Goal: Task Accomplishment & Management: Use online tool/utility

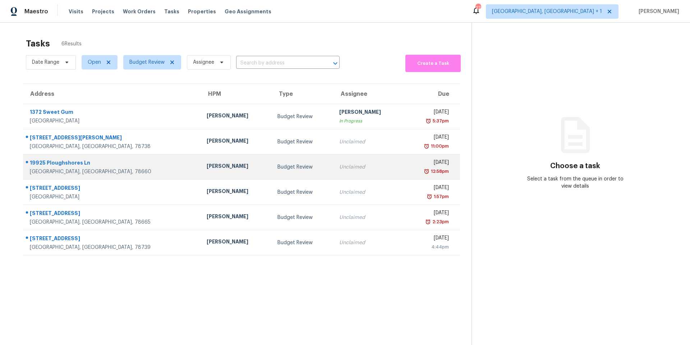
click at [127, 159] on td "[STREET_ADDRESS]" at bounding box center [112, 166] width 178 height 25
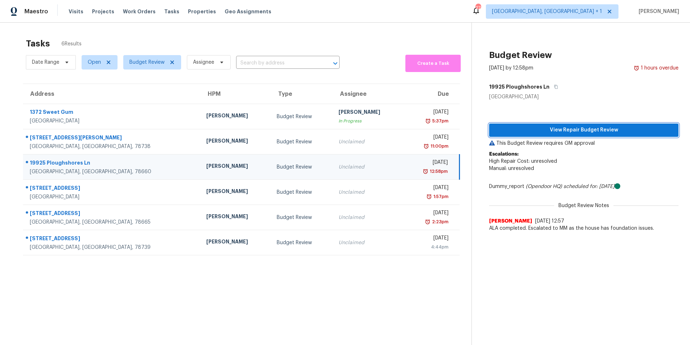
click at [559, 129] on span "View Repair Budget Review" at bounding box center [584, 130] width 178 height 9
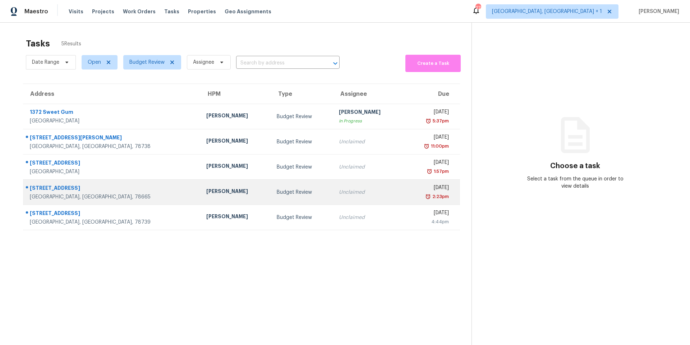
click at [201, 190] on td "[PERSON_NAME]" at bounding box center [236, 191] width 71 height 25
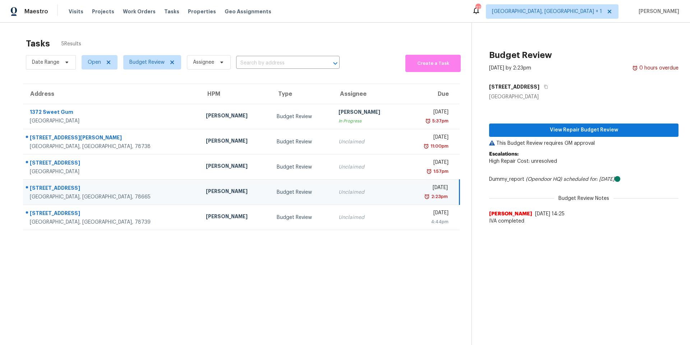
click at [584, 138] on div "View Repair Budget Review This Budget Review requires GM approval Escalations: …" at bounding box center [584, 164] width 190 height 128
click at [583, 129] on span "View Repair Budget Review" at bounding box center [584, 130] width 178 height 9
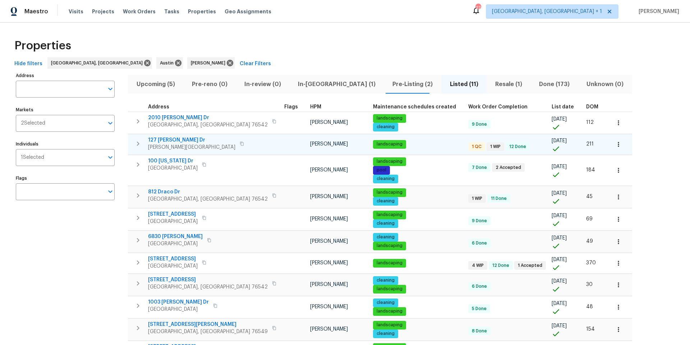
click at [215, 149] on div "[STREET_ADDRESS][PERSON_NAME][PERSON_NAME]" at bounding box center [197, 143] width 98 height 14
click at [169, 141] on span "127 Campos Dr" at bounding box center [191, 139] width 87 height 7
click at [615, 143] on icon "button" at bounding box center [618, 144] width 7 height 7
click at [553, 181] on p "Admin: Renovation" at bounding box center [545, 185] width 44 height 8
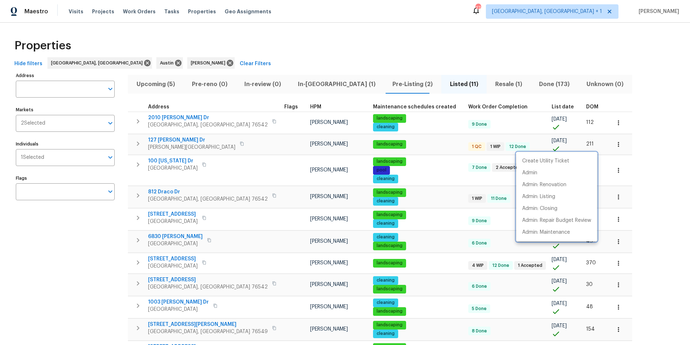
click at [222, 49] on div at bounding box center [345, 172] width 690 height 345
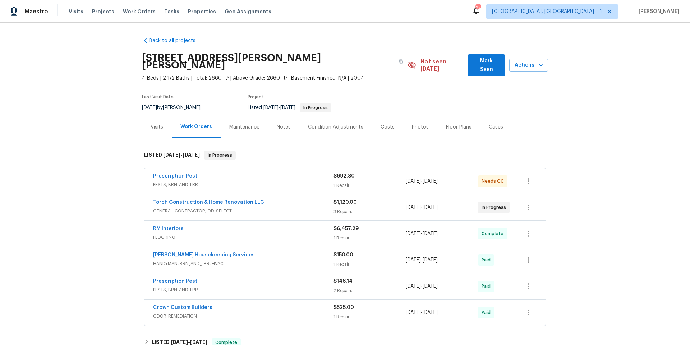
click at [304, 181] on span "PESTS, BRN_AND_LRR" at bounding box center [243, 184] width 181 height 7
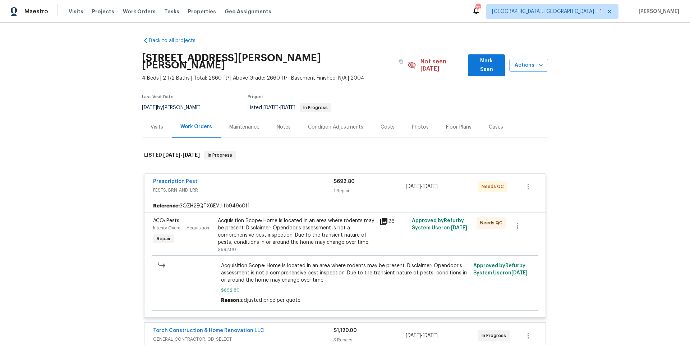
click at [342, 229] on div "Acquisition Scope: Home is located in an area where rodents may be present. Dis…" at bounding box center [297, 231] width 158 height 29
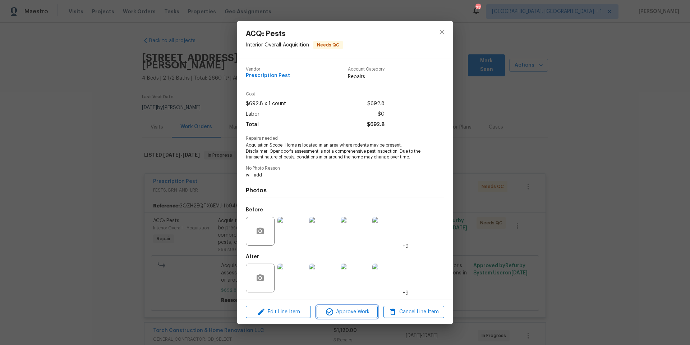
click at [366, 308] on span "Approve Work" at bounding box center [347, 311] width 56 height 9
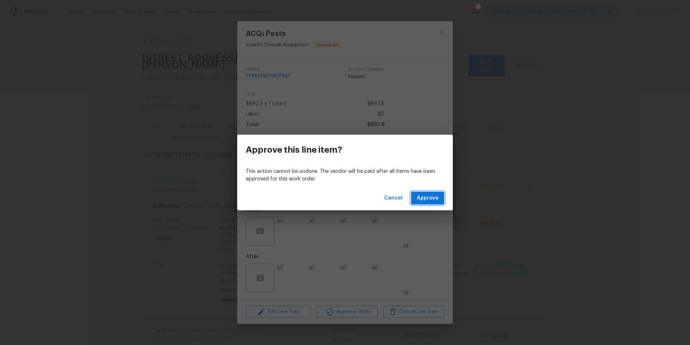
click at [423, 193] on button "Approve" at bounding box center [427, 197] width 33 height 13
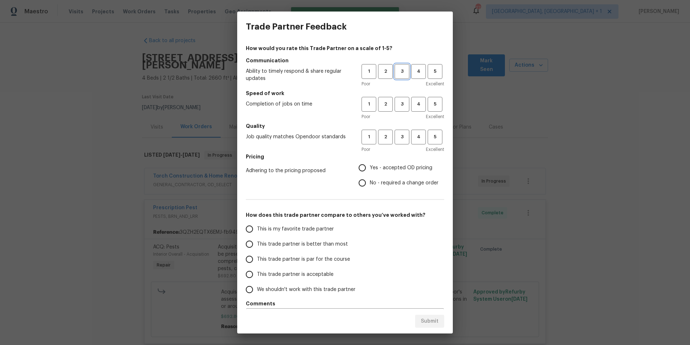
drag, startPoint x: 396, startPoint y: 72, endPoint x: 395, endPoint y: 102, distance: 30.6
click at [396, 72] on span "3" at bounding box center [402, 71] width 13 height 8
drag, startPoint x: 397, startPoint y: 103, endPoint x: 397, endPoint y: 110, distance: 7.2
click at [397, 103] on span "3" at bounding box center [402, 104] width 13 height 8
click at [397, 132] on button "3" at bounding box center [402, 136] width 15 height 15
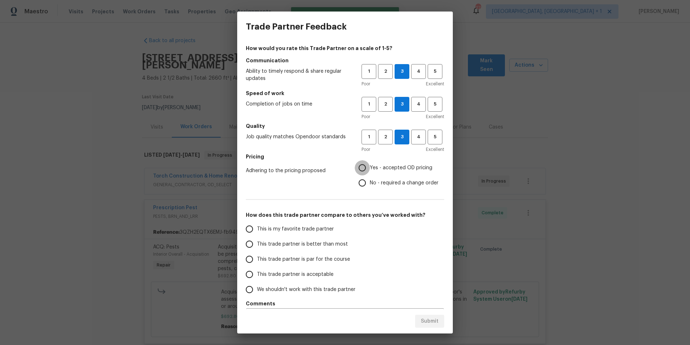
click at [355, 164] on input "Yes - accepted OD pricing" at bounding box center [362, 167] width 15 height 15
radio input "true"
drag, startPoint x: 253, startPoint y: 260, endPoint x: 280, endPoint y: 271, distance: 29.2
click at [256, 264] on input "This trade partner is par for the course" at bounding box center [249, 258] width 15 height 15
click at [425, 317] on span "Submit" at bounding box center [430, 320] width 18 height 9
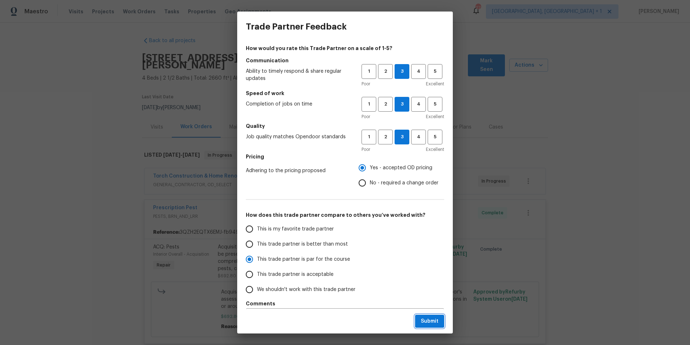
radio input "true"
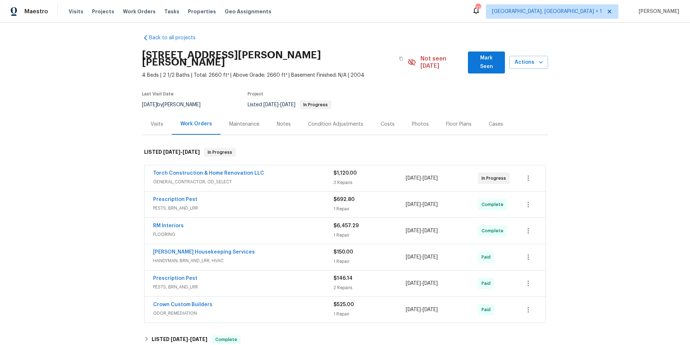
scroll to position [6, 0]
